Goal: Task Accomplishment & Management: Use online tool/utility

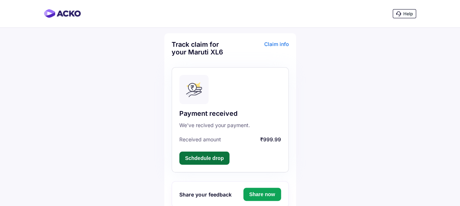
click at [208, 162] on button "Schdedule drop" at bounding box center [204, 158] width 50 height 13
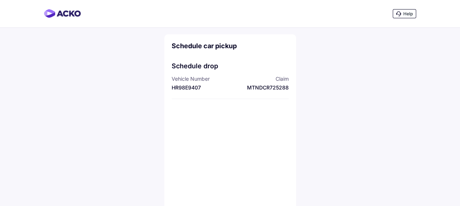
click at [271, 87] on div "MTNDCR725288" at bounding box center [260, 87] width 57 height 7
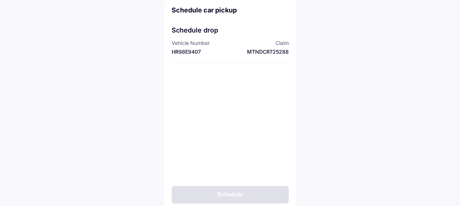
scroll to position [54, 0]
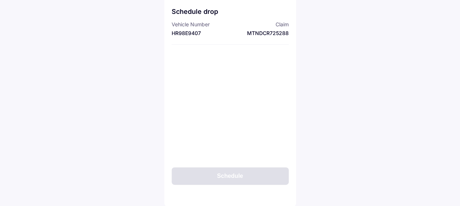
click at [233, 178] on div "Schedule" at bounding box center [230, 177] width 117 height 18
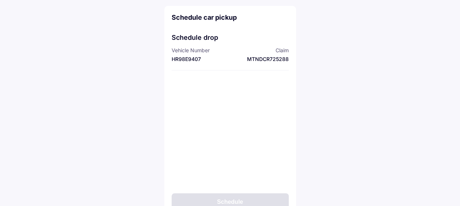
scroll to position [0, 0]
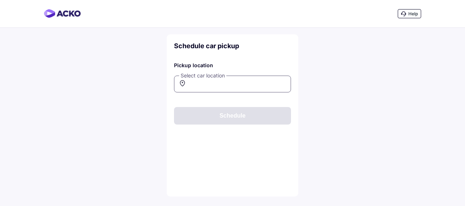
click at [221, 87] on input "text" at bounding box center [232, 84] width 117 height 17
click at [184, 84] on icon at bounding box center [182, 83] width 5 height 7
click at [180, 81] on icon at bounding box center [182, 83] width 5 height 6
click at [243, 83] on input "text" at bounding box center [232, 84] width 117 height 17
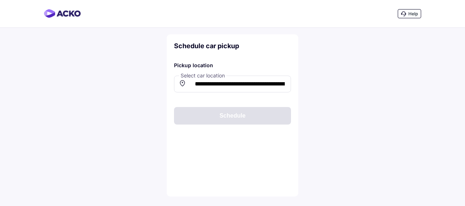
type input "**********"
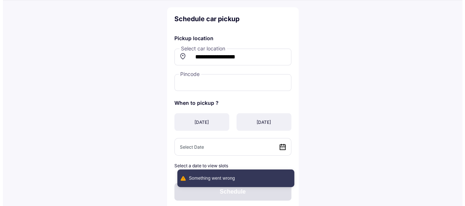
scroll to position [42, 0]
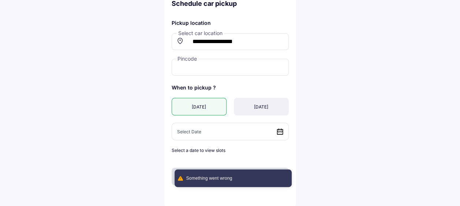
click at [203, 103] on div "Today" at bounding box center [199, 107] width 55 height 18
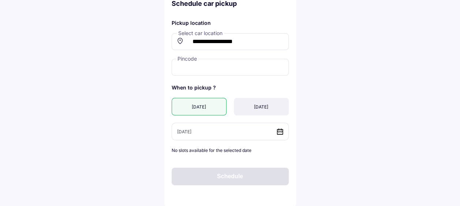
click at [281, 132] on icon at bounding box center [279, 131] width 7 height 7
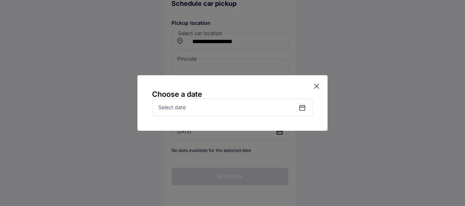
click at [302, 107] on icon at bounding box center [302, 107] width 5 height 1
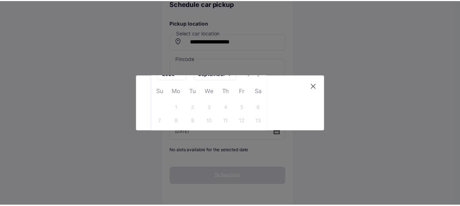
scroll to position [110, 0]
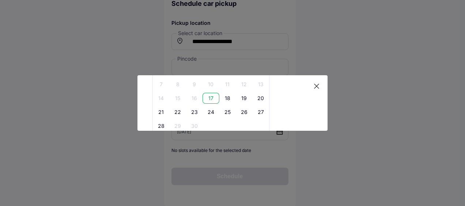
click at [211, 94] on div "17" at bounding box center [211, 98] width 16 height 11
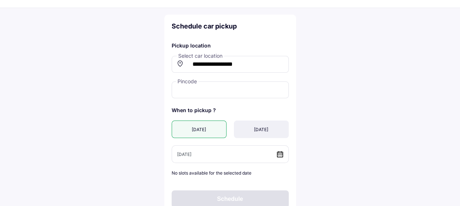
scroll to position [0, 0]
